Goal: Task Accomplishment & Management: Manage account settings

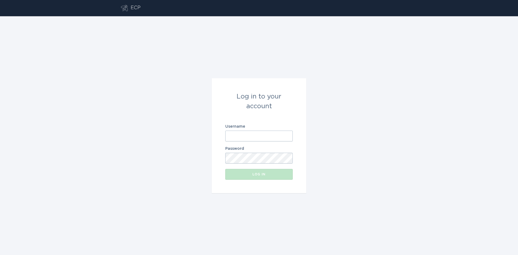
click at [255, 136] on input "Username" at bounding box center [258, 136] width 67 height 11
click at [0, 255] on com-1password-button at bounding box center [0, 255] width 0 height 0
type input "[EMAIL_ADDRESS][DOMAIN_NAME]"
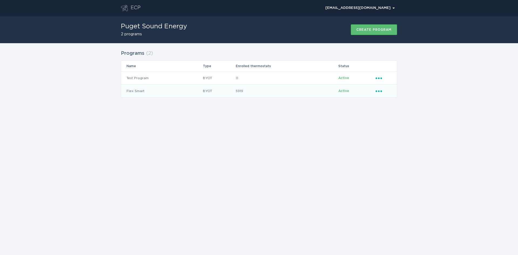
click at [379, 87] on td "Ellipsis" at bounding box center [387, 91] width 22 height 13
click at [379, 92] on icon "Popover menu" at bounding box center [379, 91] width 6 height 2
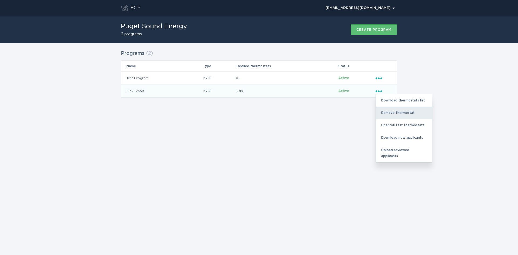
click at [392, 111] on div "Remove thermostat" at bounding box center [404, 113] width 56 height 12
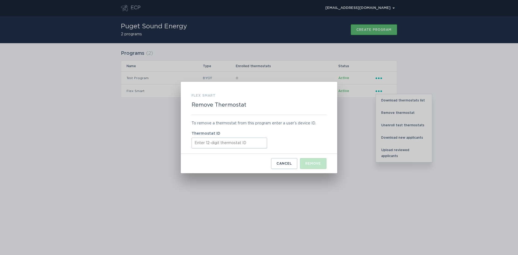
click at [208, 142] on input "Thermostat ID" at bounding box center [230, 143] width 76 height 11
paste input "531625977227"
type input "531625977227"
click at [313, 164] on div "Remove" at bounding box center [314, 163] width 16 height 3
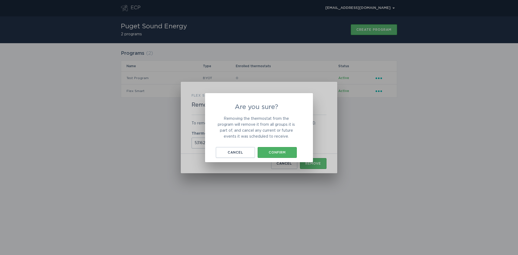
click at [282, 148] on button "Confirm" at bounding box center [277, 152] width 39 height 11
